Goal: Task Accomplishment & Management: Use online tool/utility

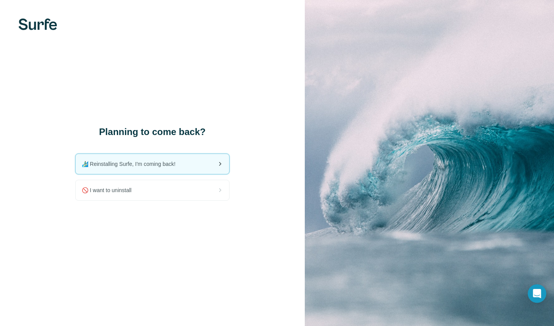
click at [189, 161] on div "🏄🏻‍♂️ Reinstalling Surfe, I'm coming back!" at bounding box center [152, 164] width 153 height 20
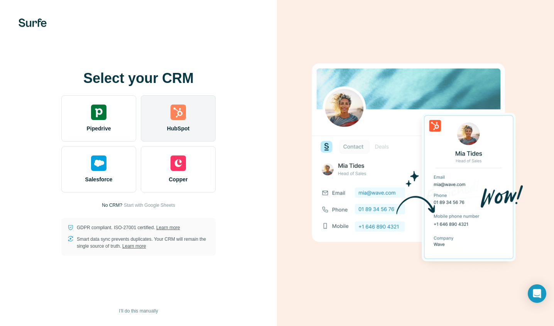
click at [178, 115] on img at bounding box center [177, 112] width 15 height 15
